Goal: Transaction & Acquisition: Download file/media

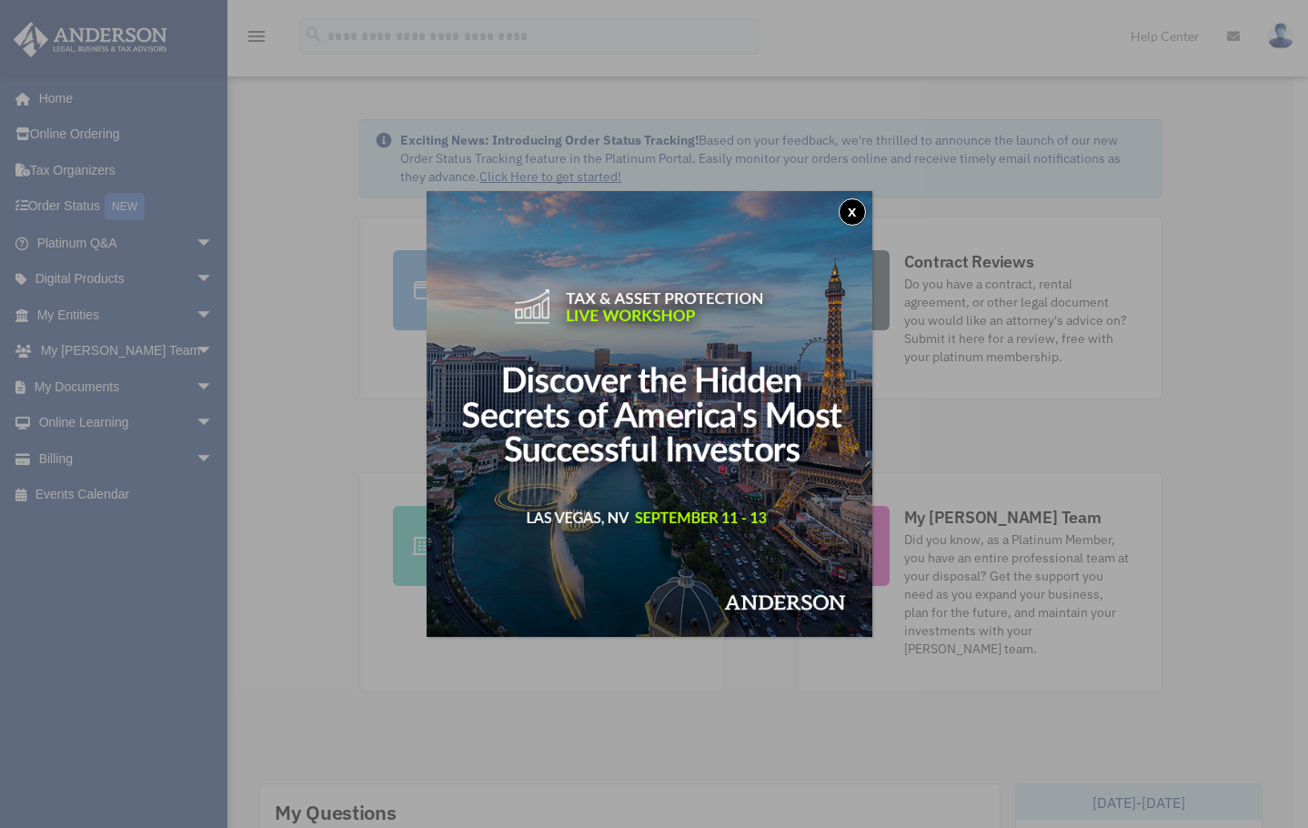
click at [860, 215] on button "x" at bounding box center [852, 211] width 27 height 27
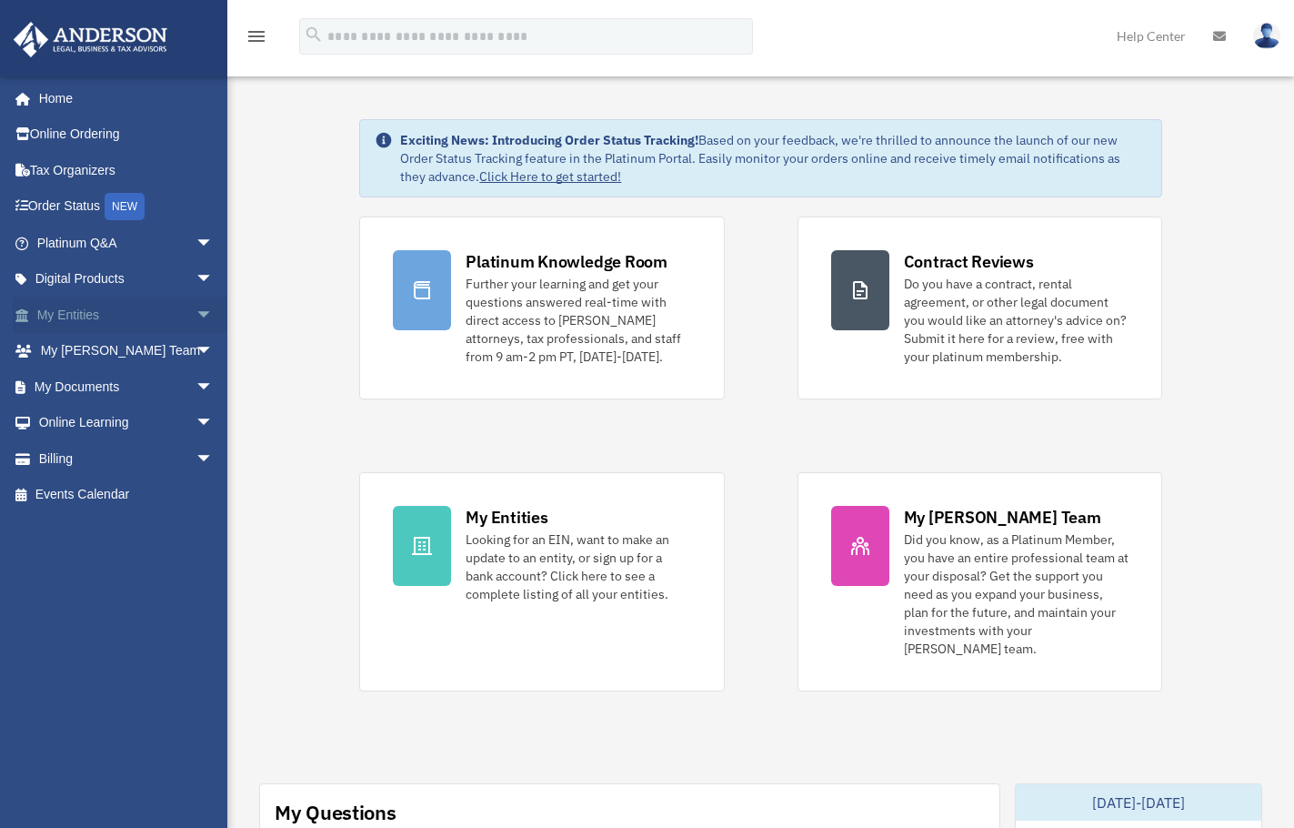
click at [71, 309] on link "My Entities arrow_drop_down" at bounding box center [127, 315] width 228 height 36
click at [196, 386] on span "arrow_drop_down" at bounding box center [214, 386] width 36 height 37
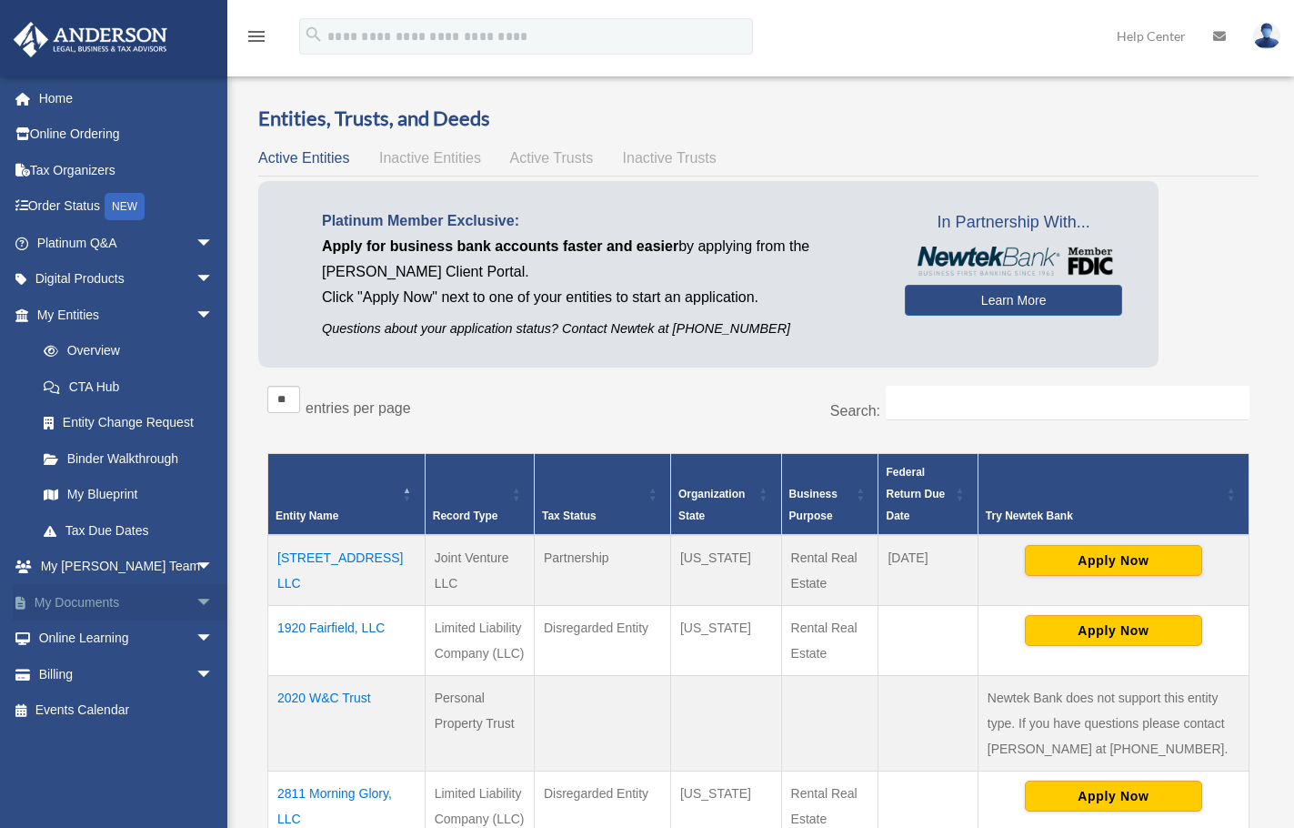
click at [89, 599] on link "My Documents arrow_drop_down" at bounding box center [127, 602] width 228 height 36
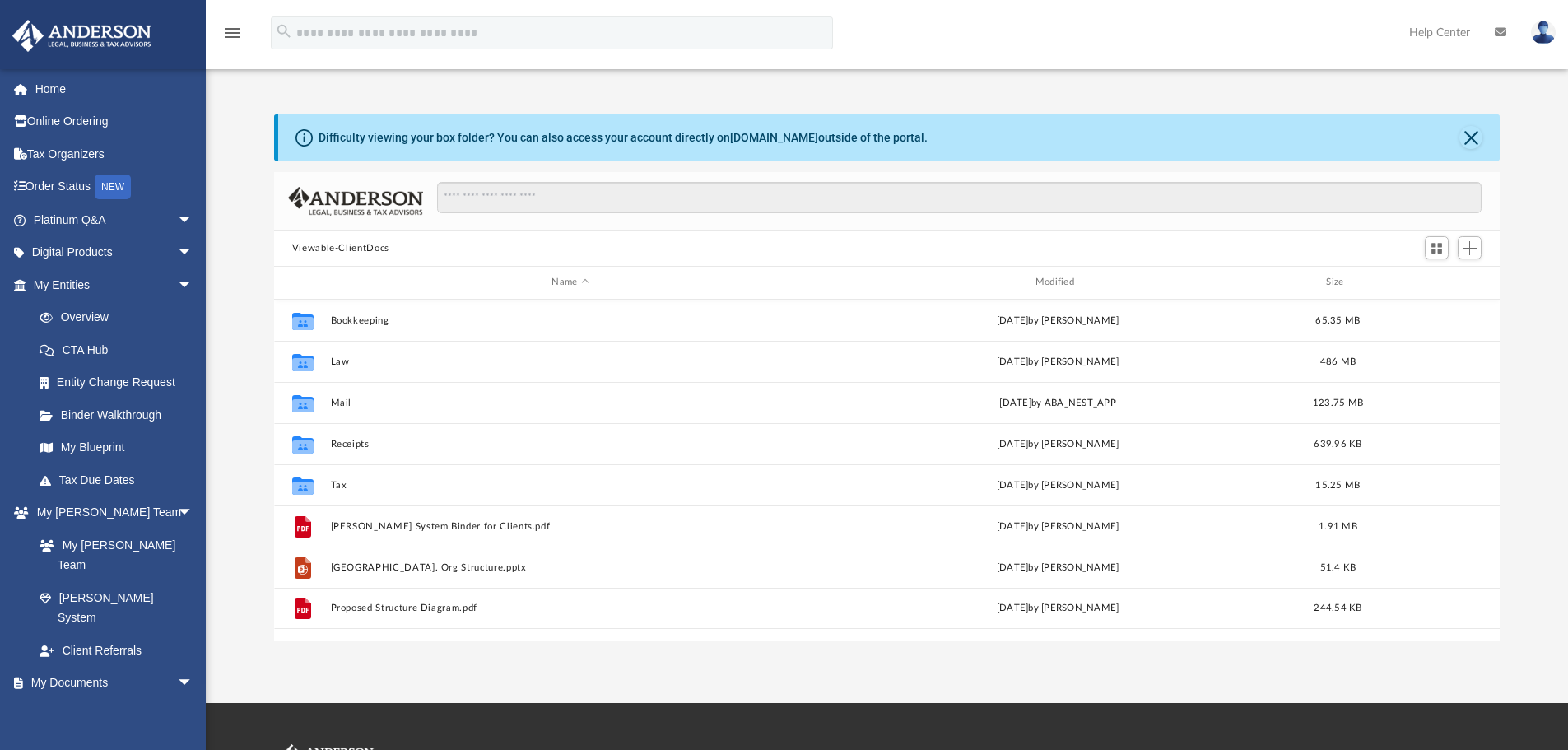
scroll to position [362, 1213]
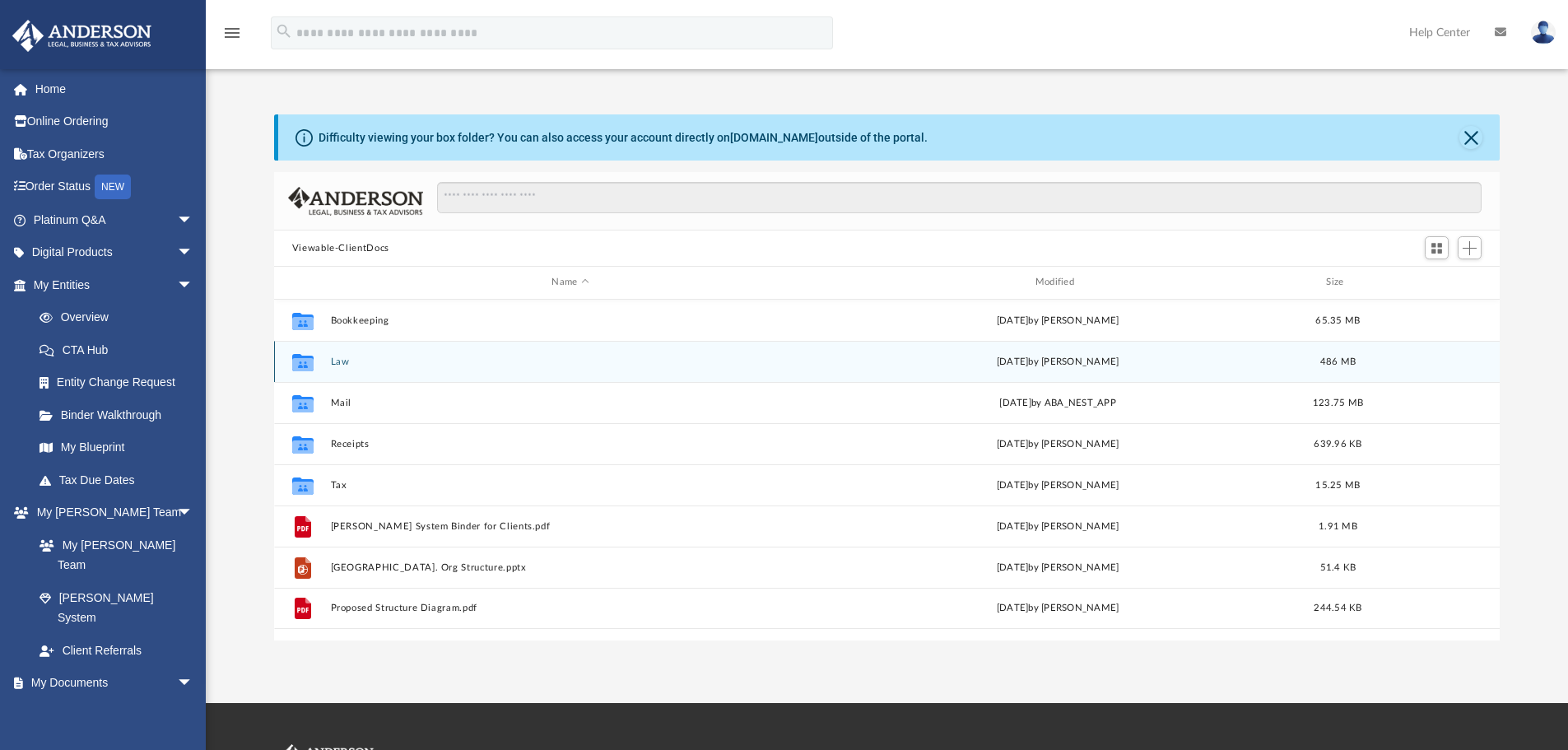
click at [344, 366] on button "Law" at bounding box center [570, 362] width 480 height 11
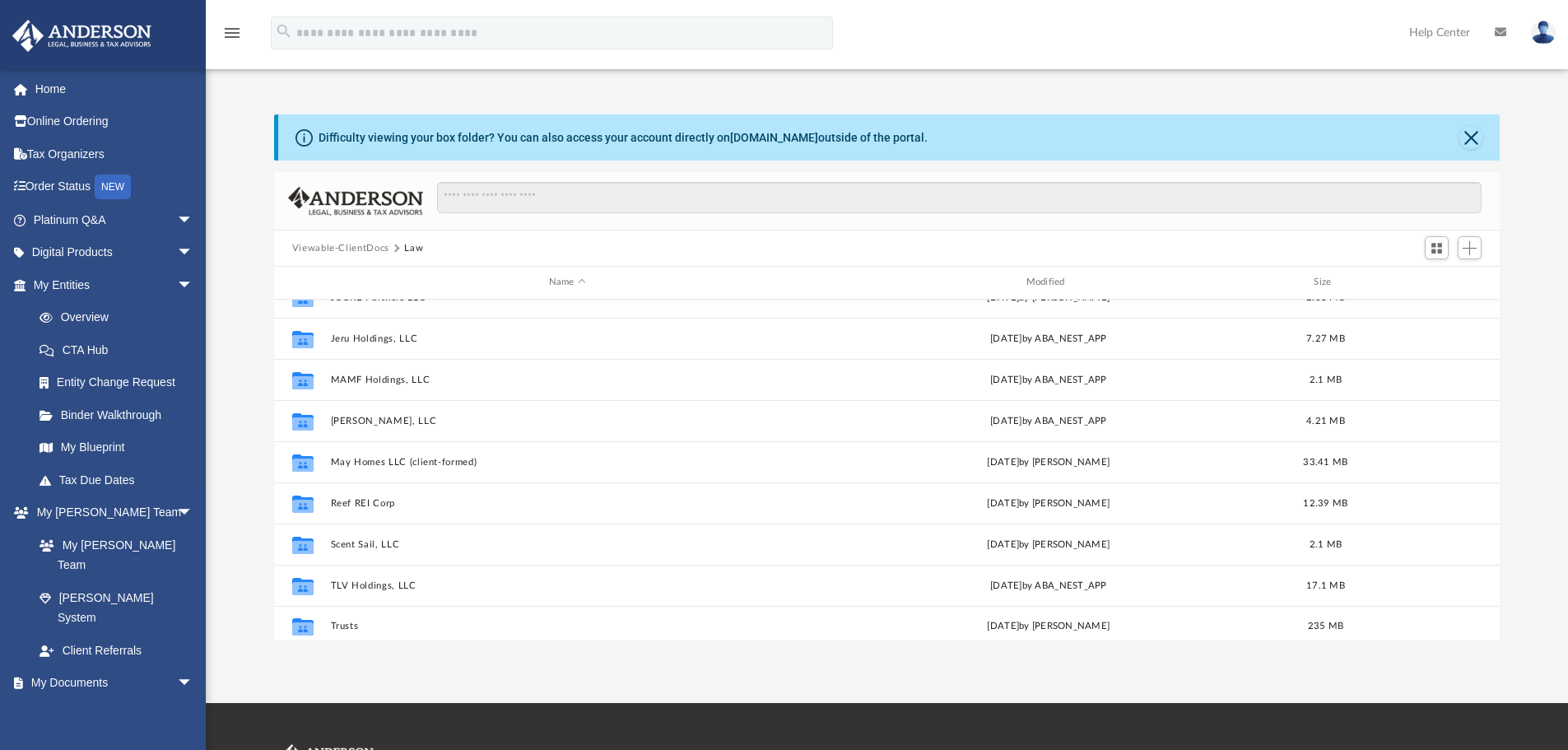
scroll to position [523, 0]
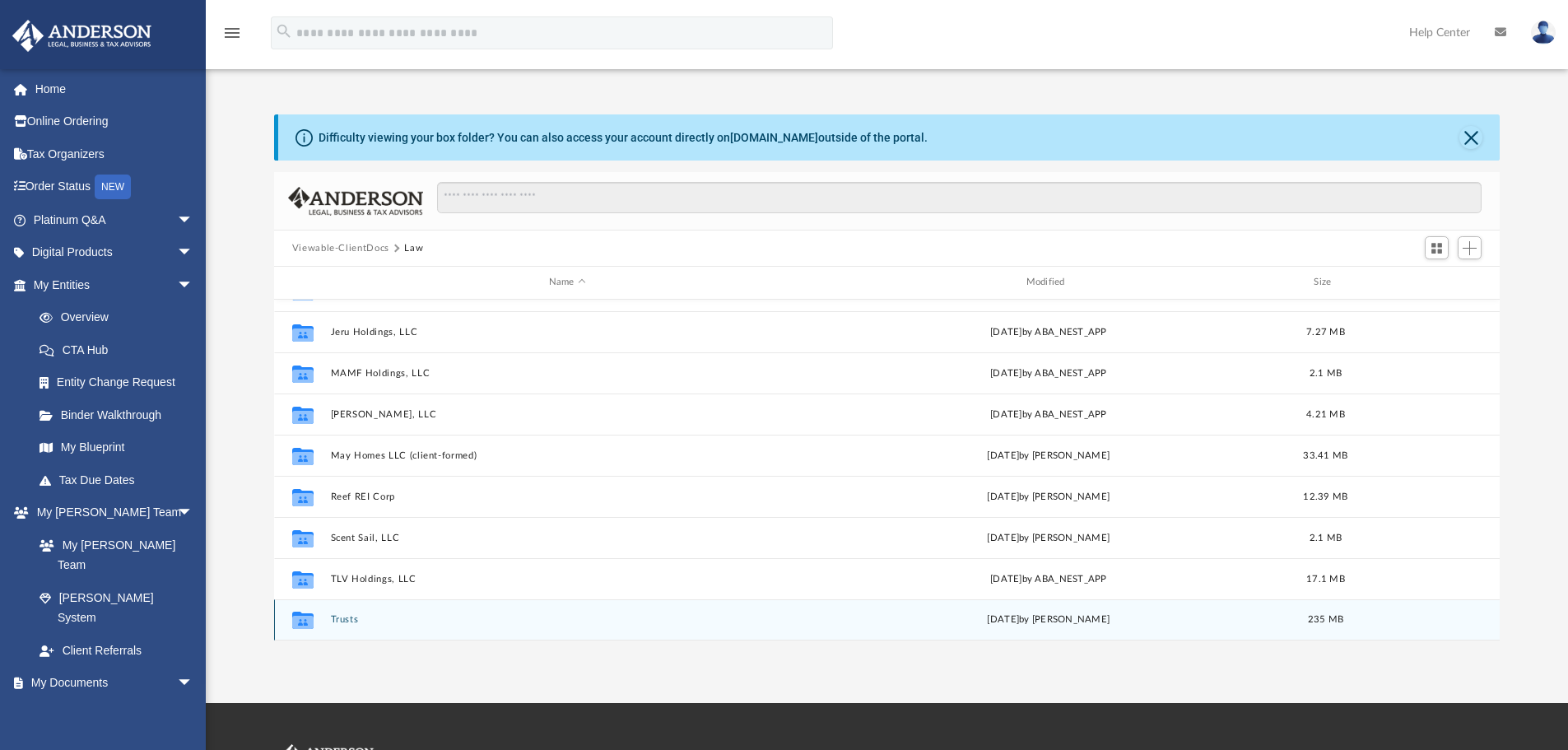
click at [356, 618] on button "Trusts" at bounding box center [567, 619] width 474 height 11
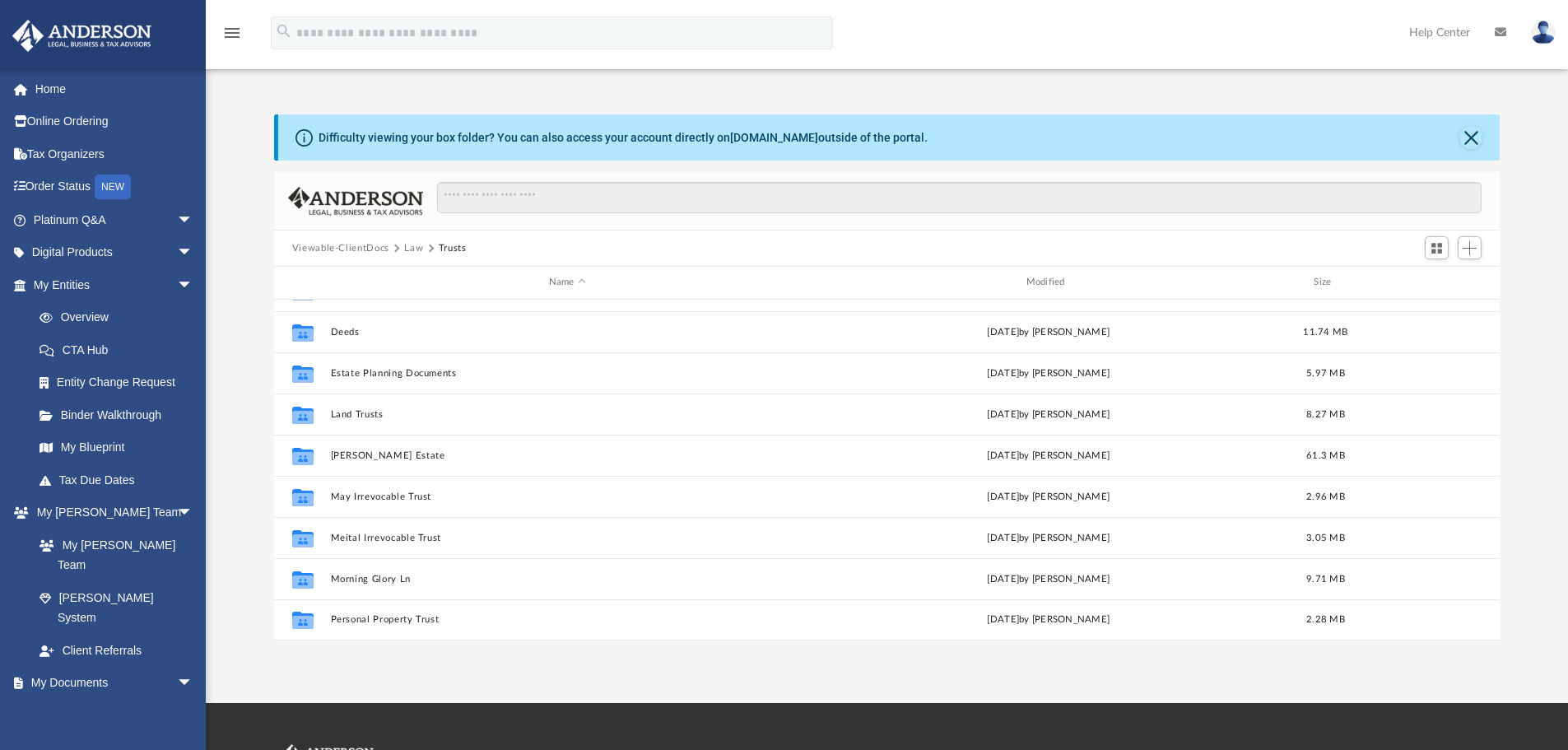
scroll to position [0, 0]
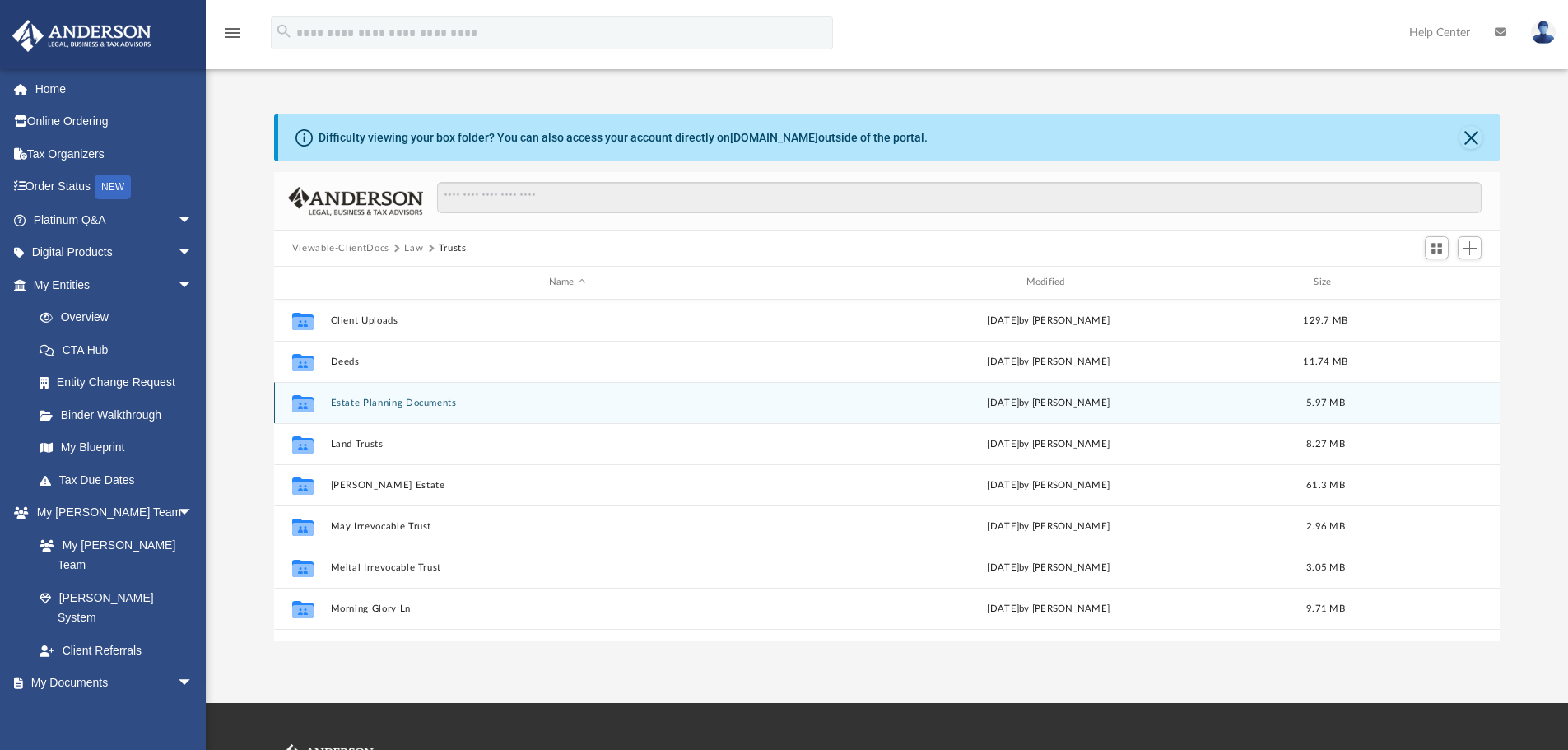
click at [394, 403] on button "Estate Planning Documents" at bounding box center [567, 403] width 474 height 11
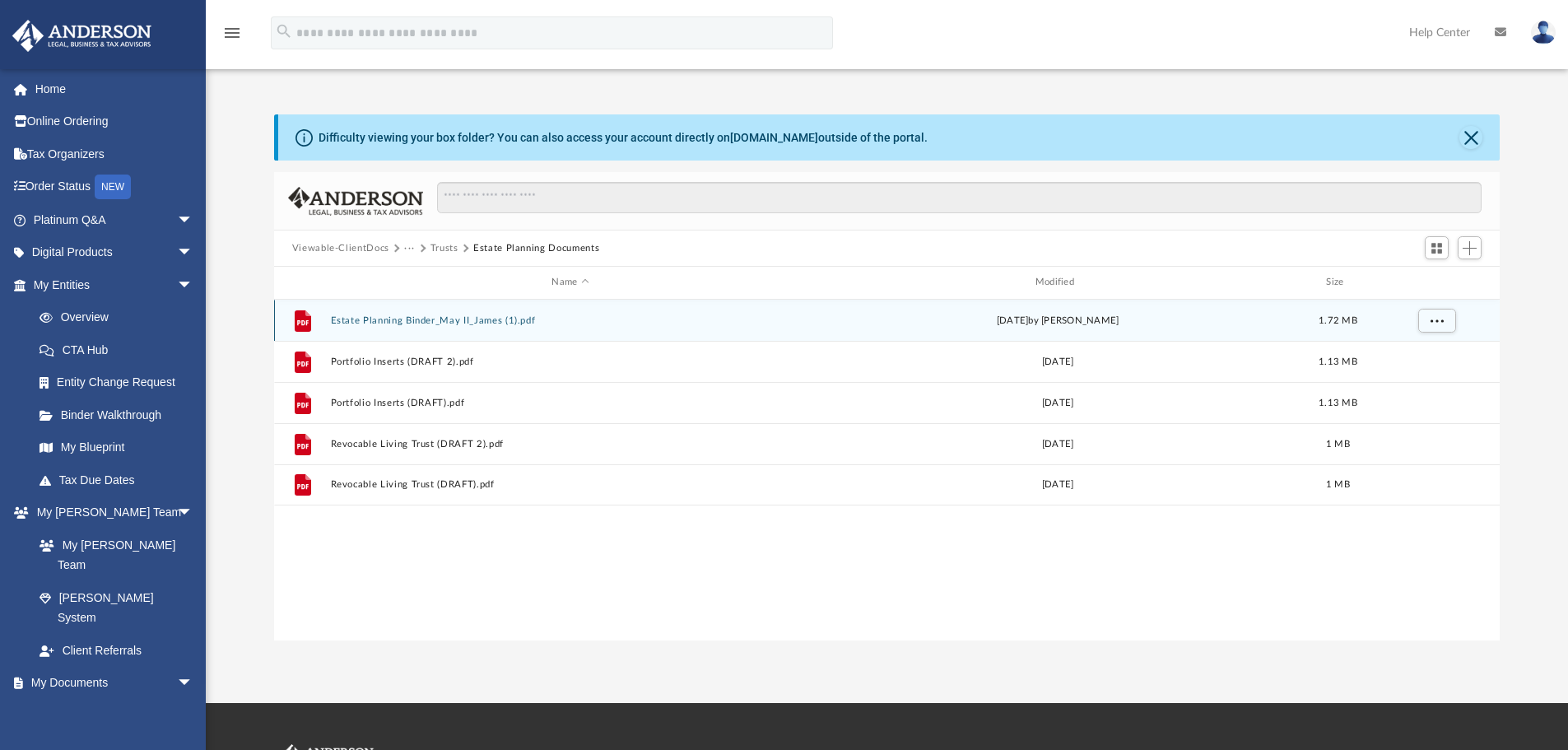
click at [452, 320] on button "Estate Planning Binder_May II_James (1).pdf" at bounding box center [570, 320] width 480 height 11
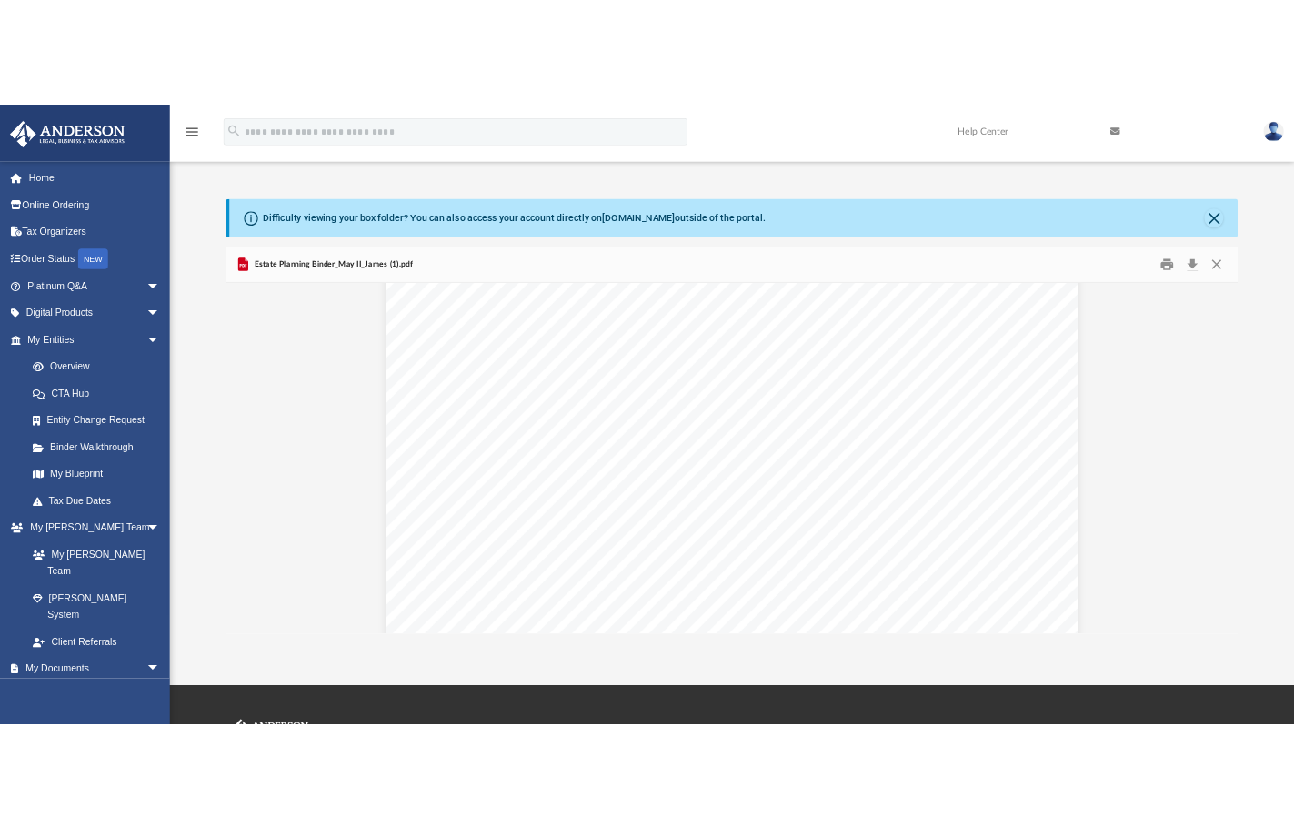
scroll to position [3092, 0]
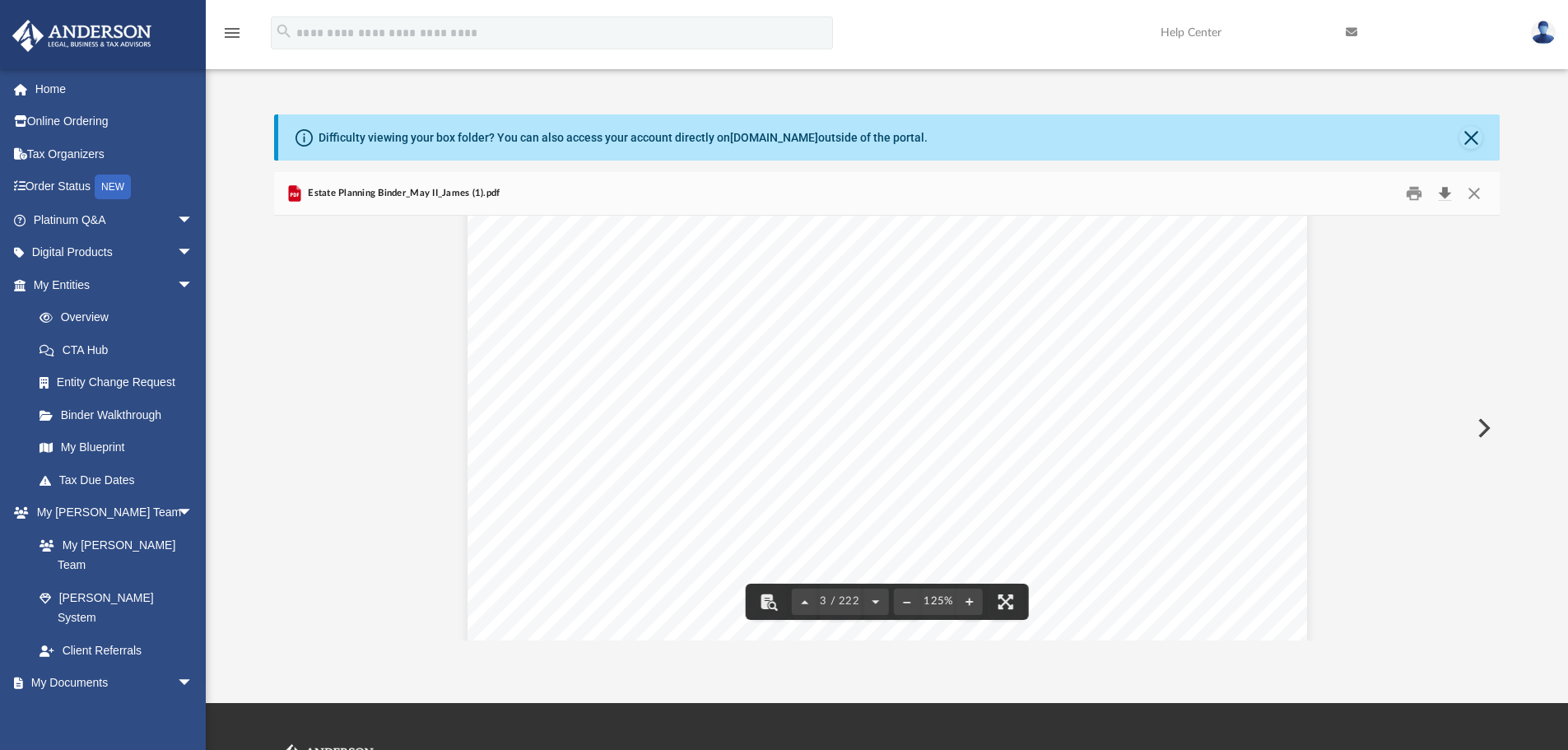
click at [1183, 195] on button "Download" at bounding box center [1444, 194] width 30 height 25
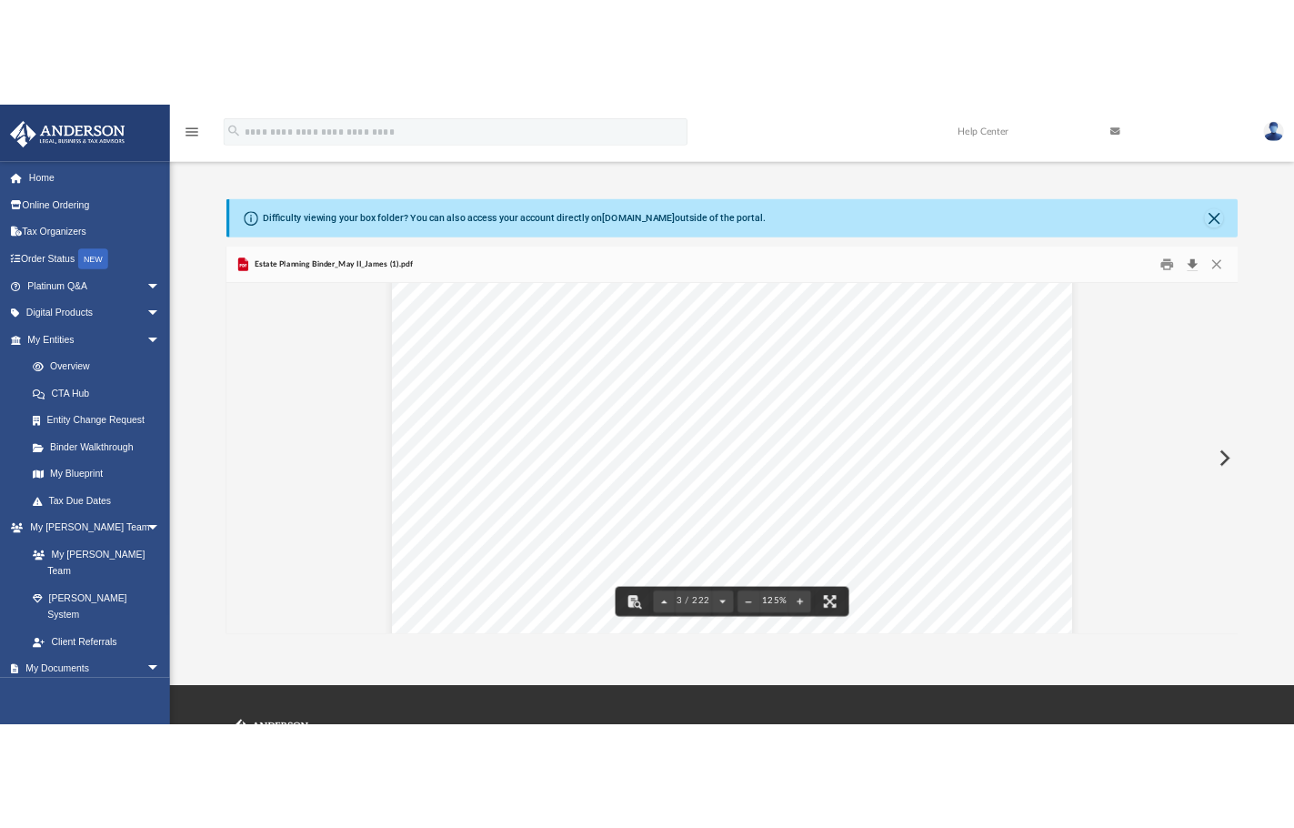
scroll to position [2411, 0]
